Goal: Information Seeking & Learning: Learn about a topic

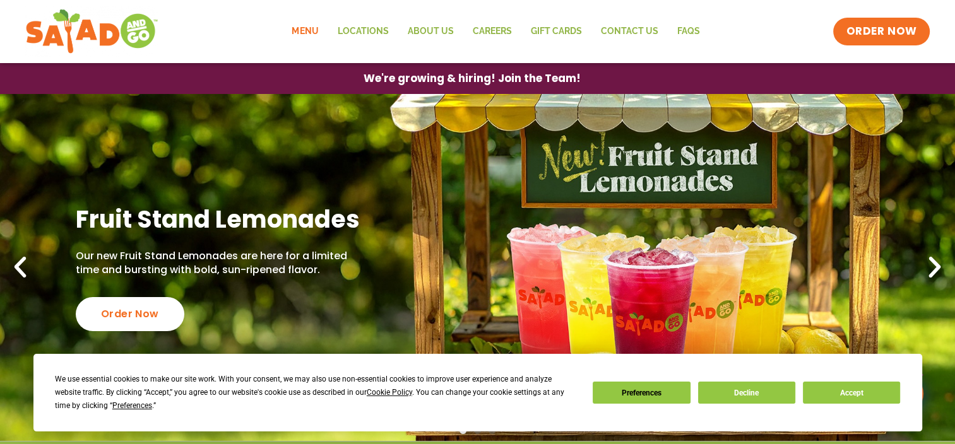
click at [317, 28] on link "Menu" at bounding box center [304, 31] width 45 height 29
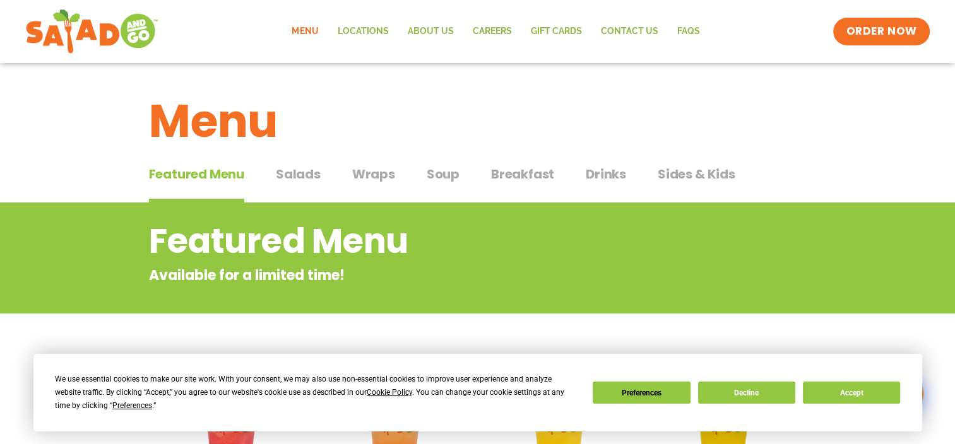
click at [292, 163] on div "Featured Menu Featured Menu Salads Salads Wraps Wraps Soup Soup Breakfast Break…" at bounding box center [478, 181] width 658 height 43
click at [295, 170] on span "Salads" at bounding box center [298, 174] width 45 height 19
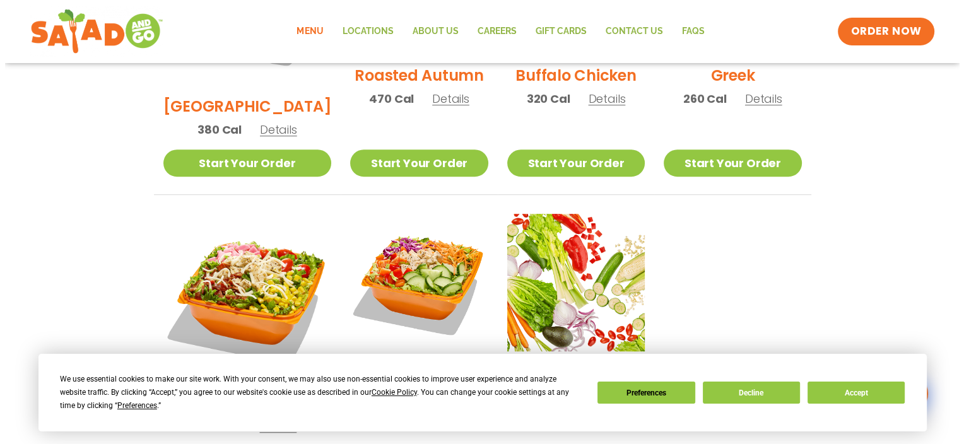
scroll to position [884, 0]
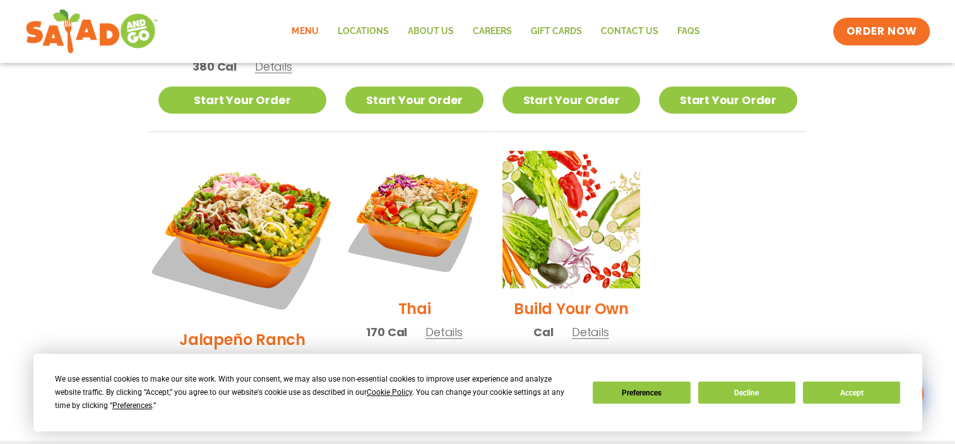
click at [233, 179] on img at bounding box center [242, 235] width 198 height 198
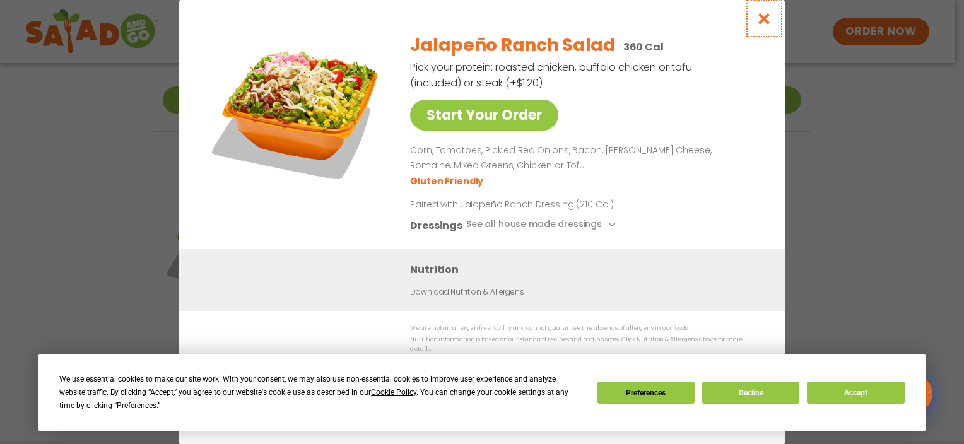
click at [766, 20] on icon "Close modal" at bounding box center [765, 18] width 16 height 13
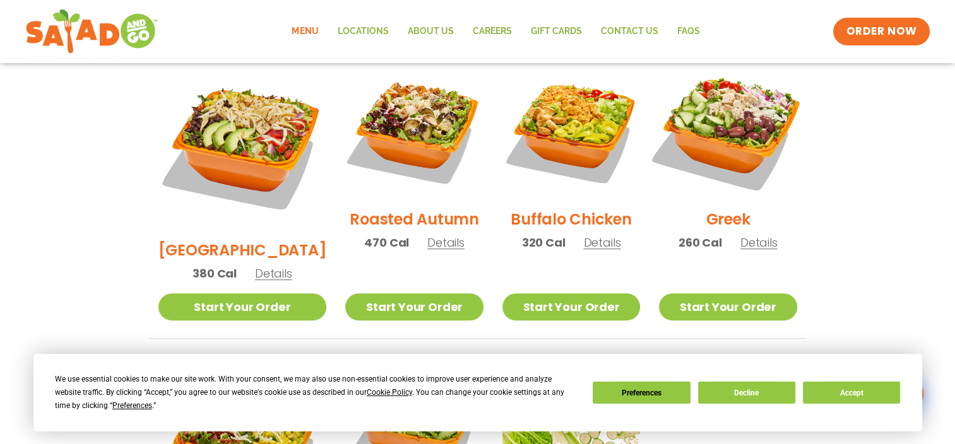
scroll to position [608, 0]
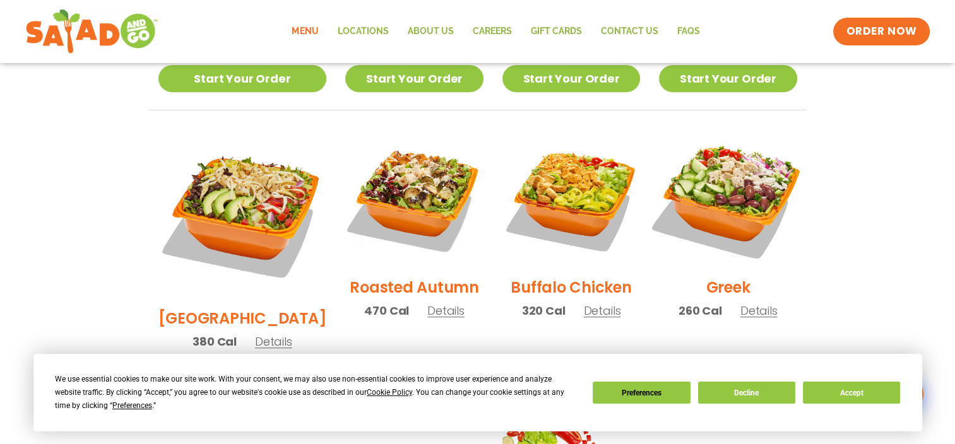
click at [702, 186] on img at bounding box center [728, 198] width 162 height 162
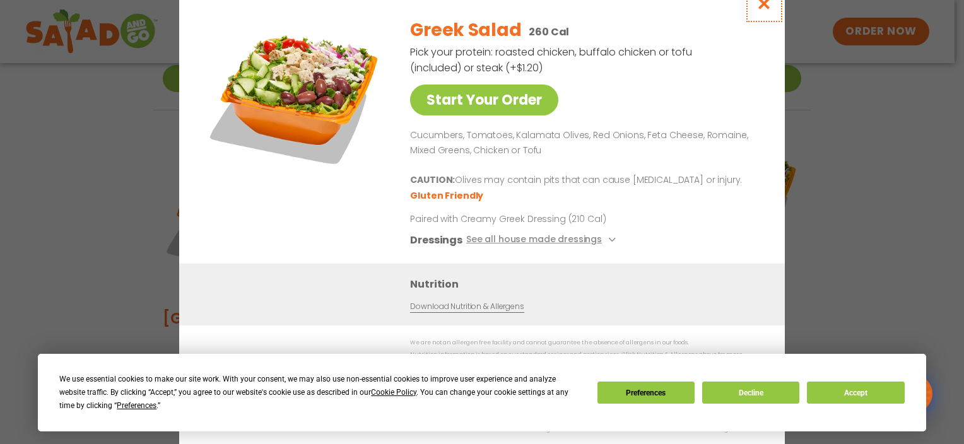
click at [765, 9] on icon "Close modal" at bounding box center [765, 3] width 16 height 13
